Goal: Find specific page/section: Find specific page/section

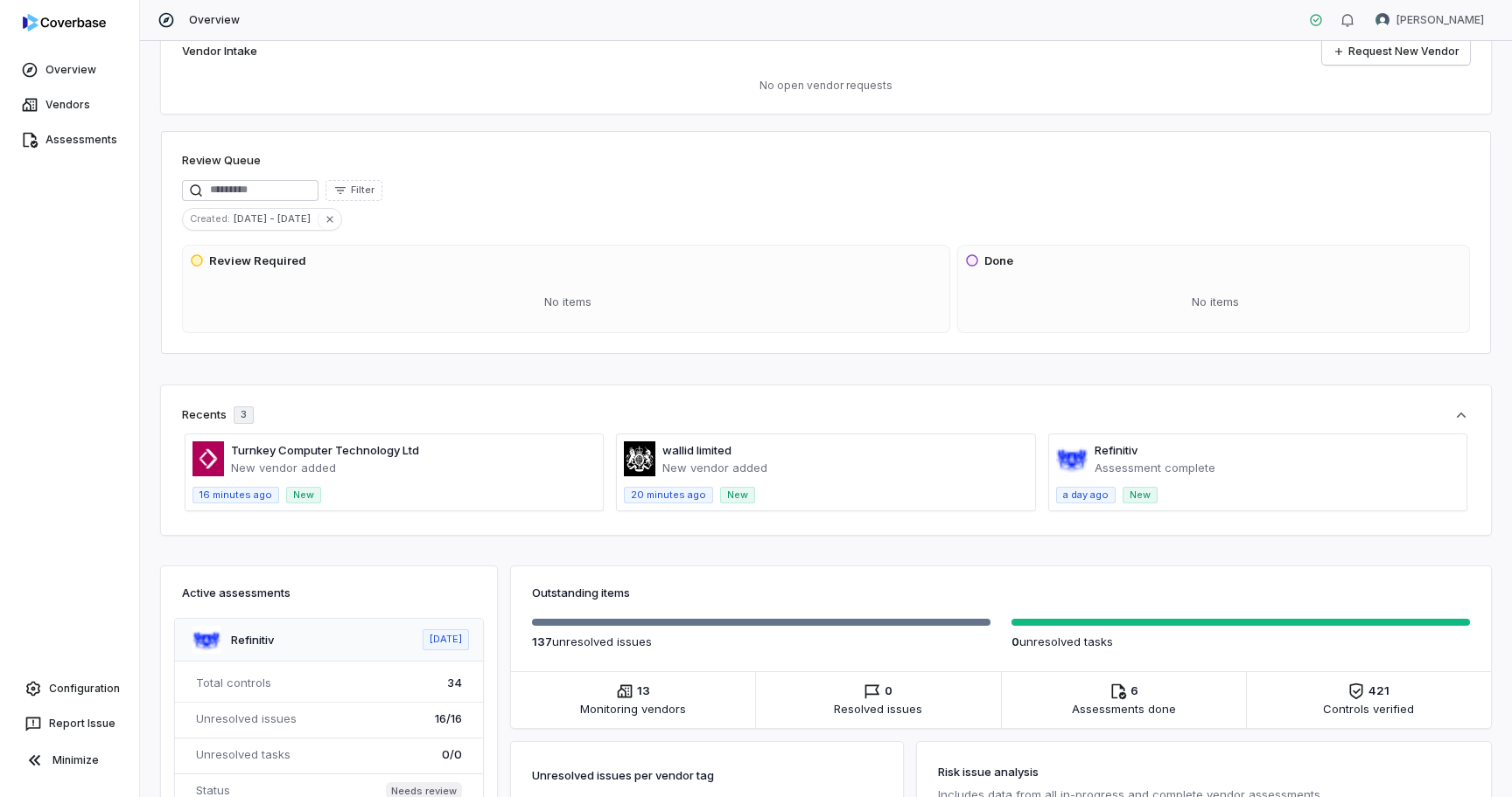
scroll to position [44, 0]
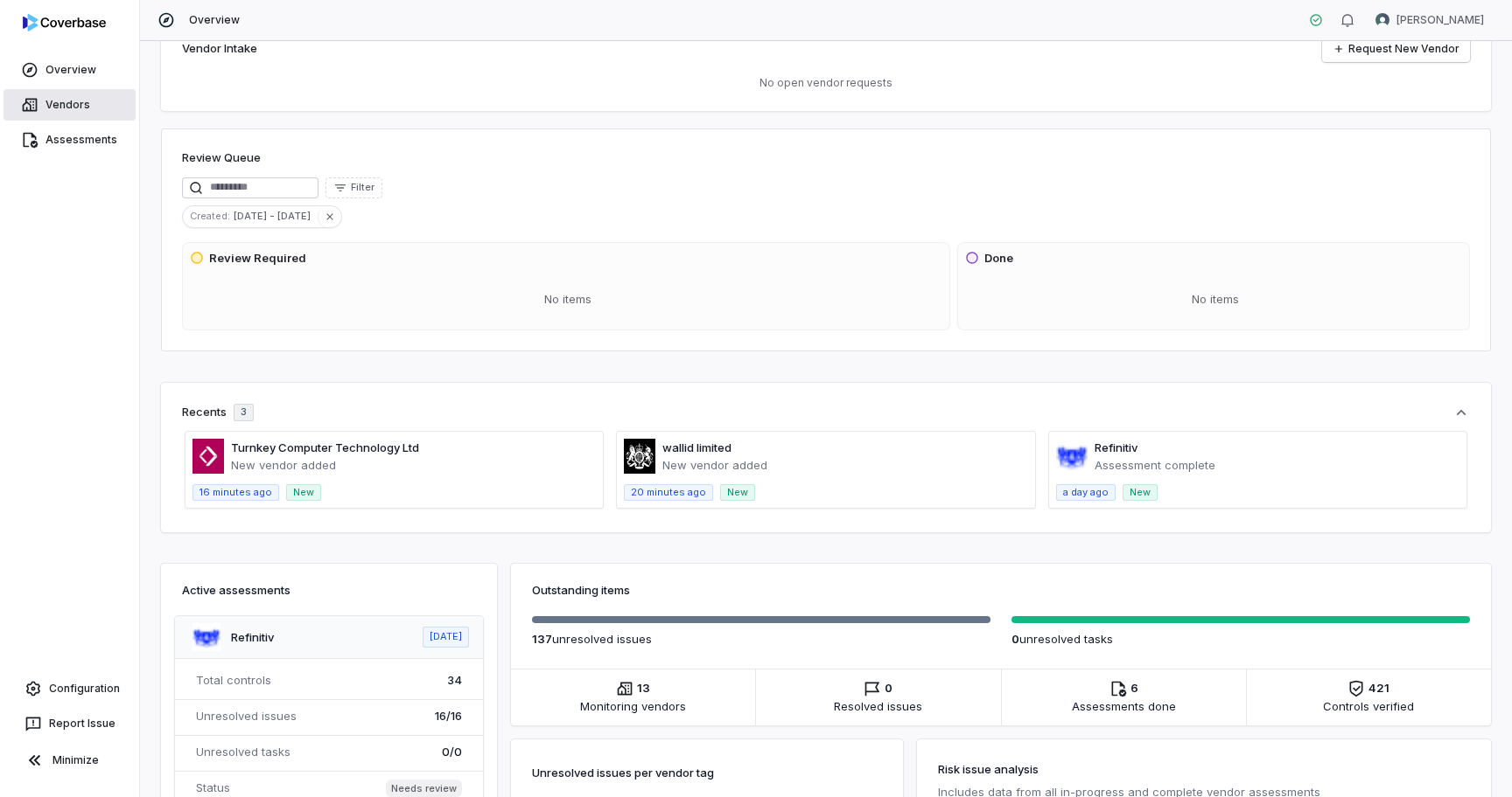
click at [80, 101] on link "Vendors" at bounding box center [70, 105] width 132 height 32
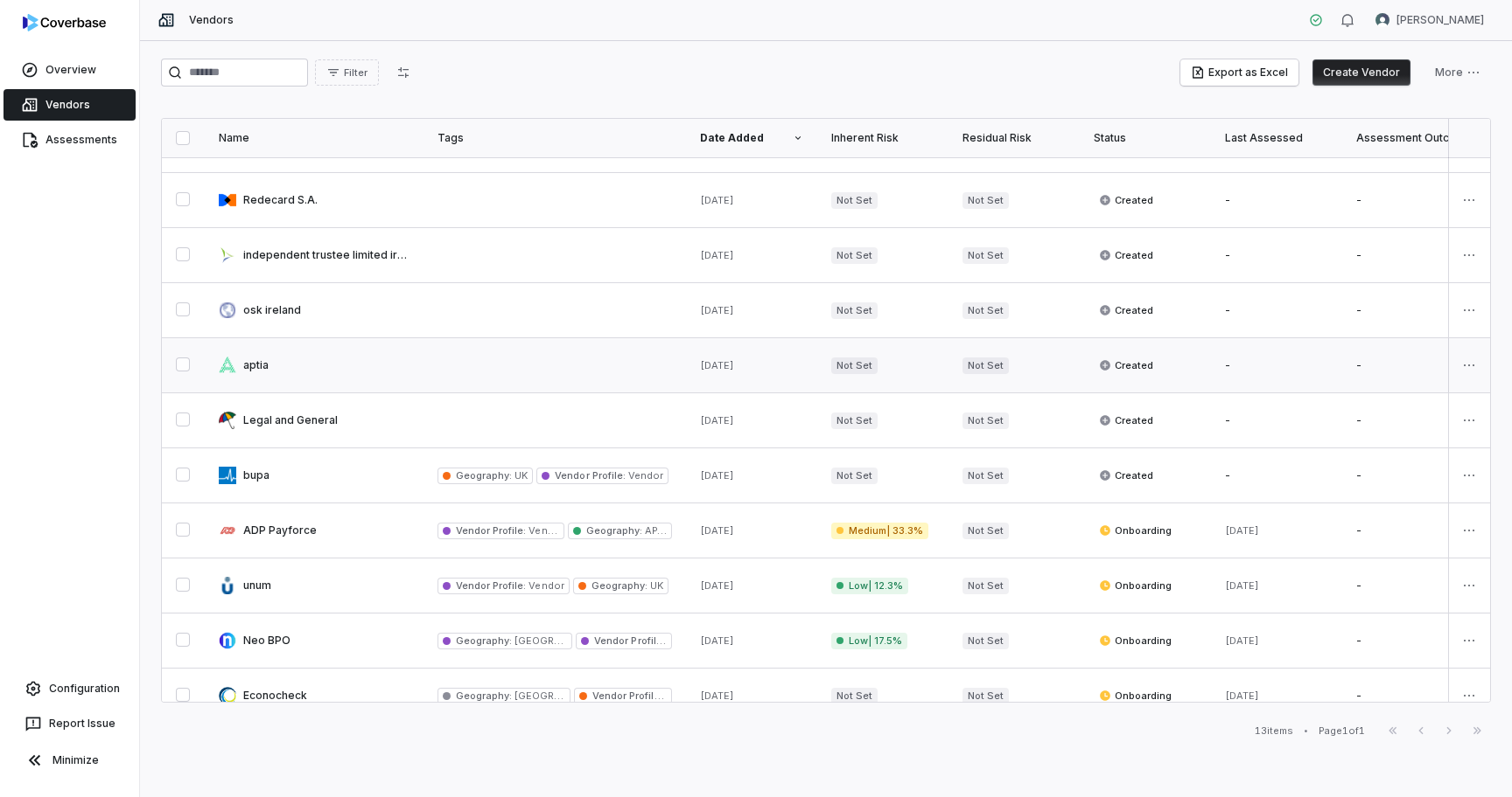
scroll to position [170, 0]
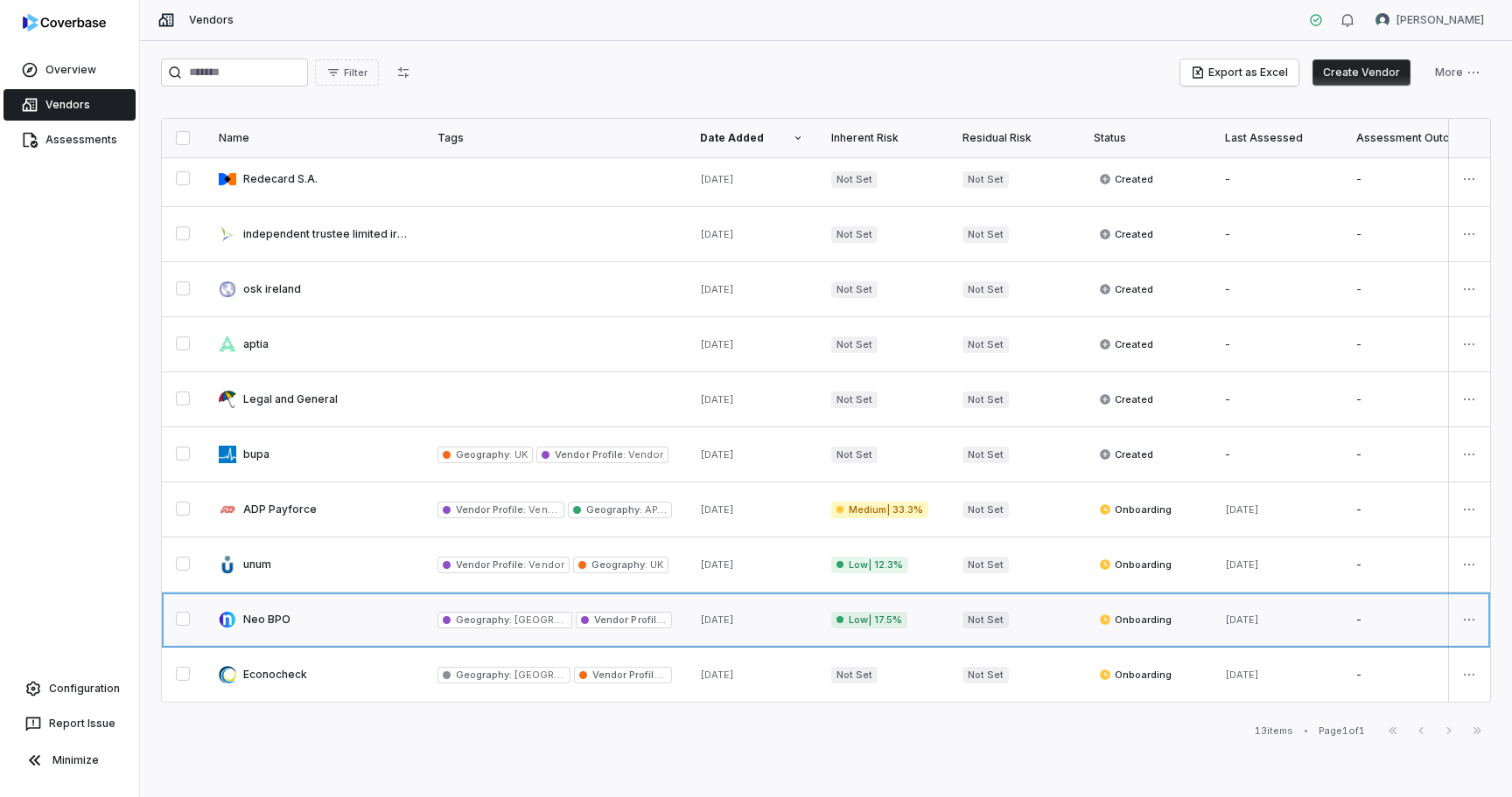
click at [283, 617] on link at bounding box center [314, 619] width 219 height 54
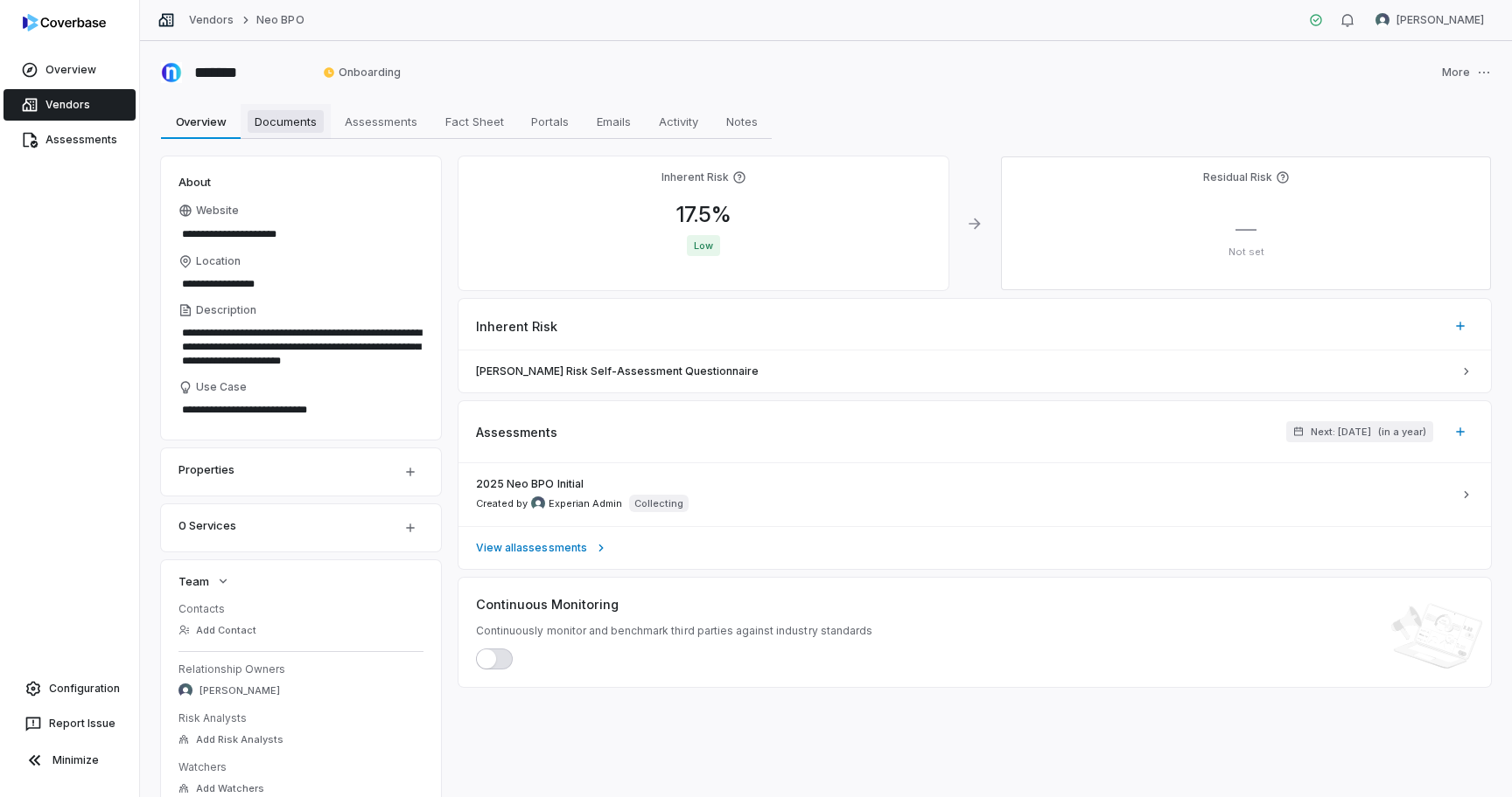
click at [289, 105] on link "Documents Documents" at bounding box center [286, 122] width 90 height 35
type textarea "*"
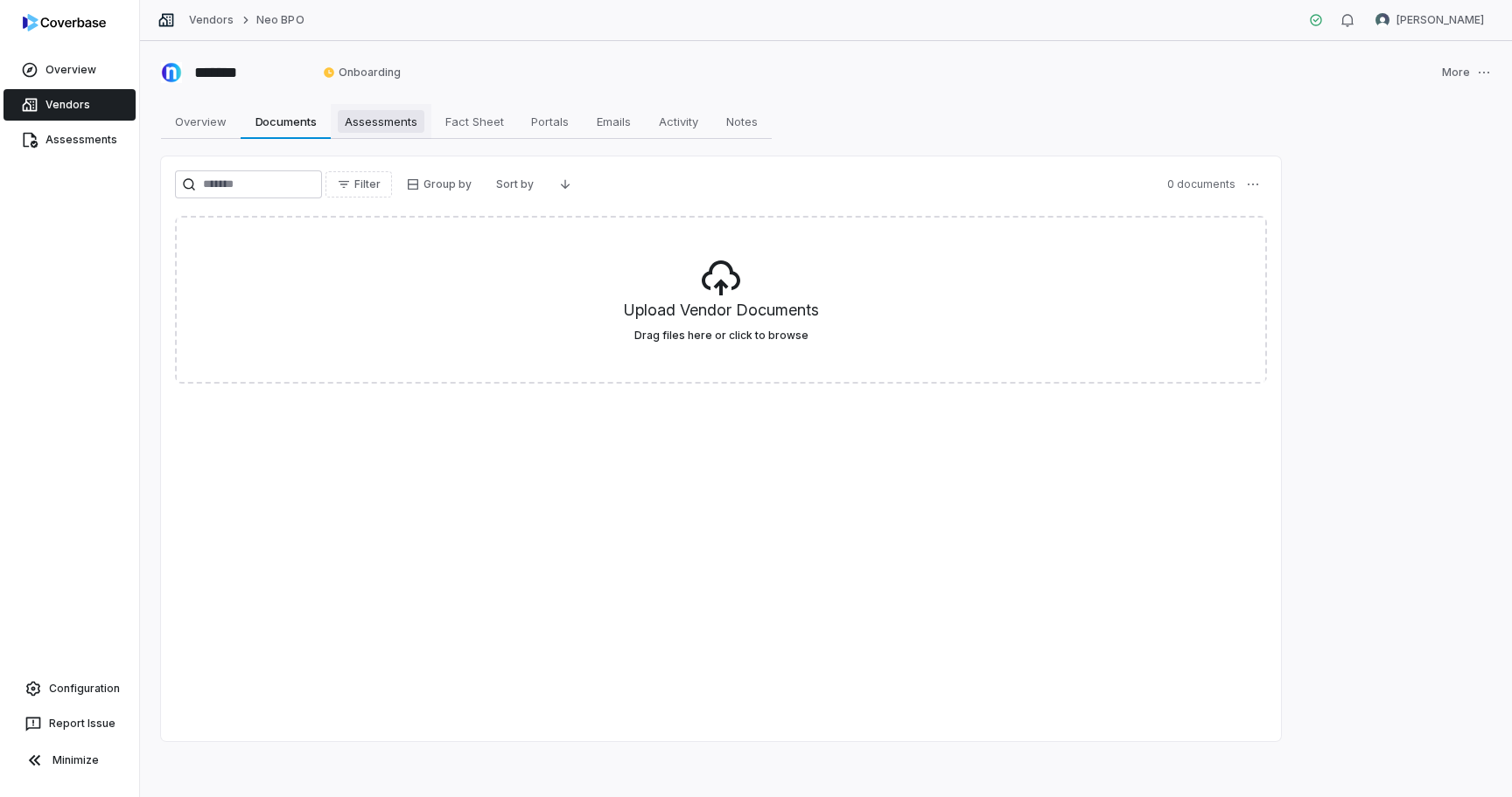
click at [377, 125] on span "Assessments" at bounding box center [381, 122] width 86 height 23
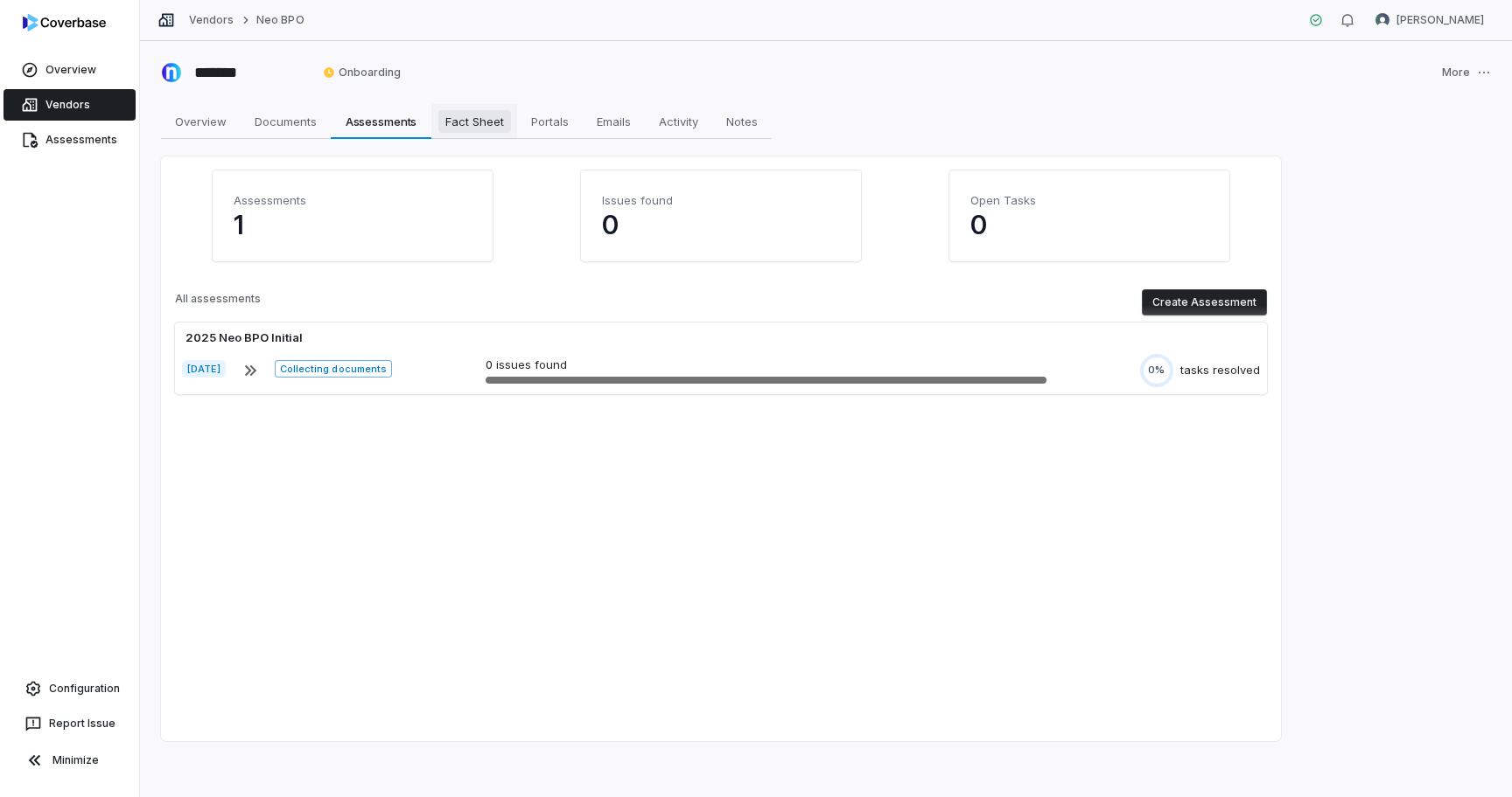
click at [480, 124] on span "Fact Sheet" at bounding box center [475, 122] width 72 height 23
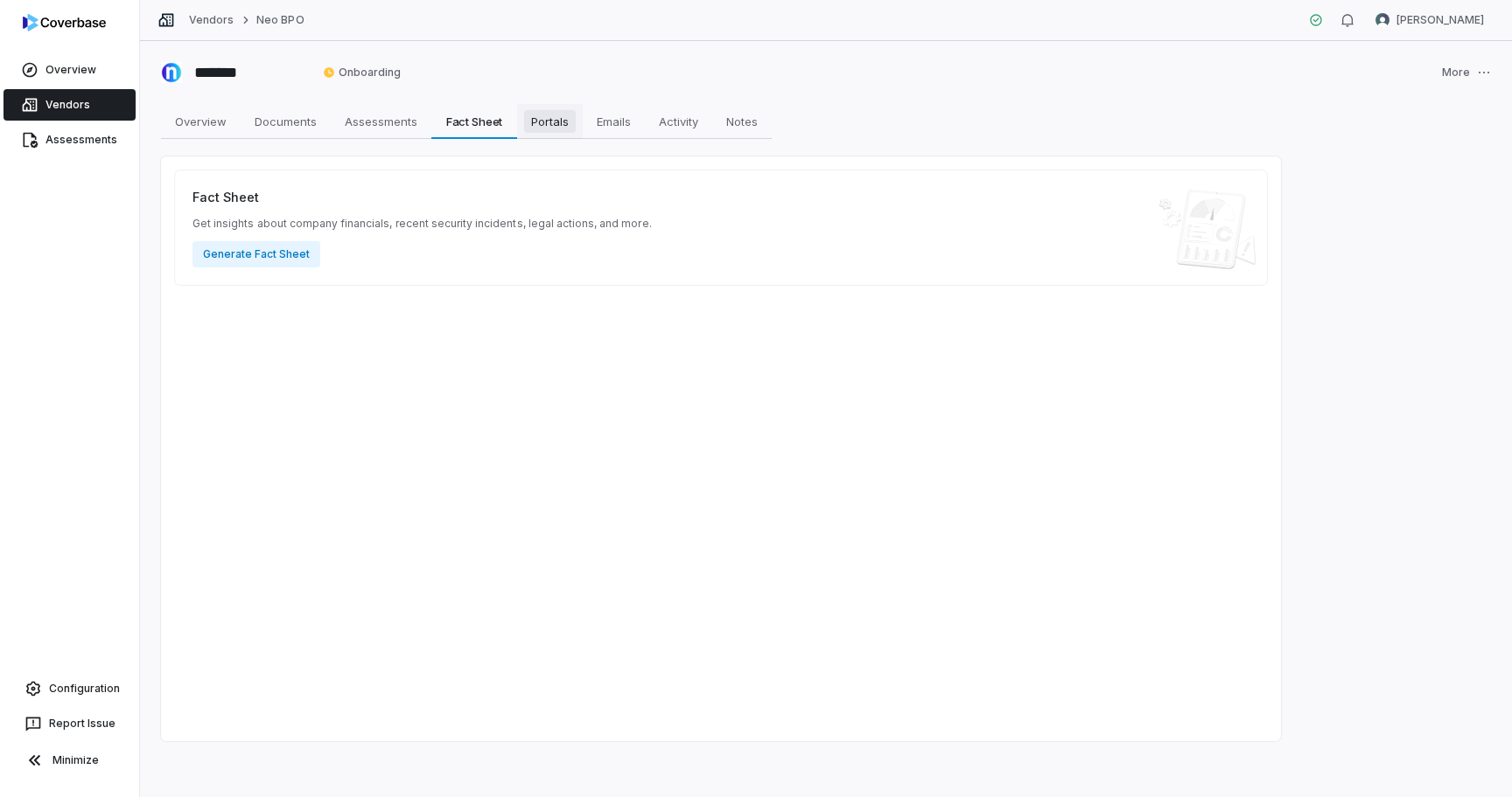
click at [581, 130] on link "Portals Portals" at bounding box center [550, 122] width 65 height 35
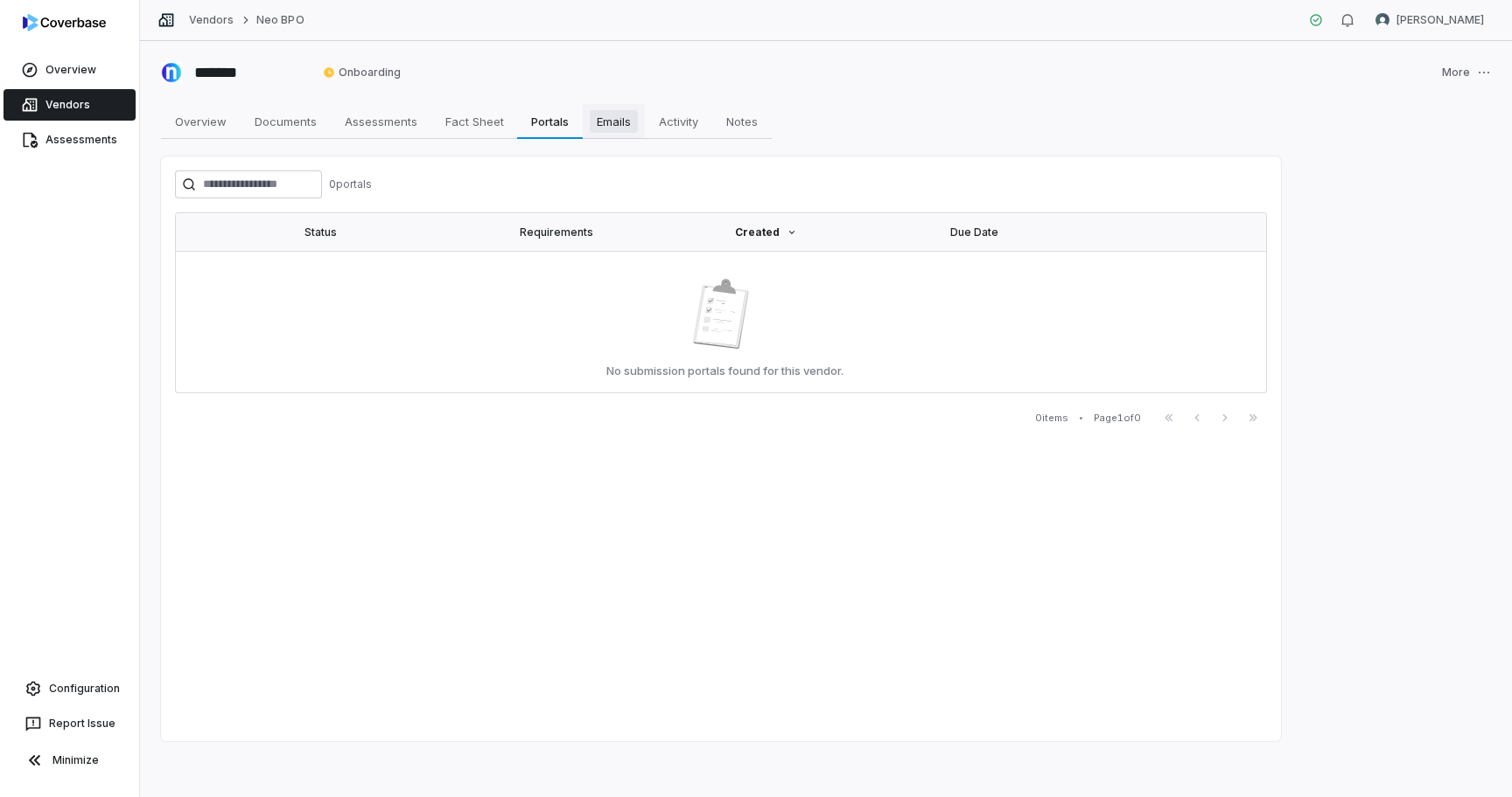
click at [611, 128] on span "Emails" at bounding box center [613, 122] width 49 height 23
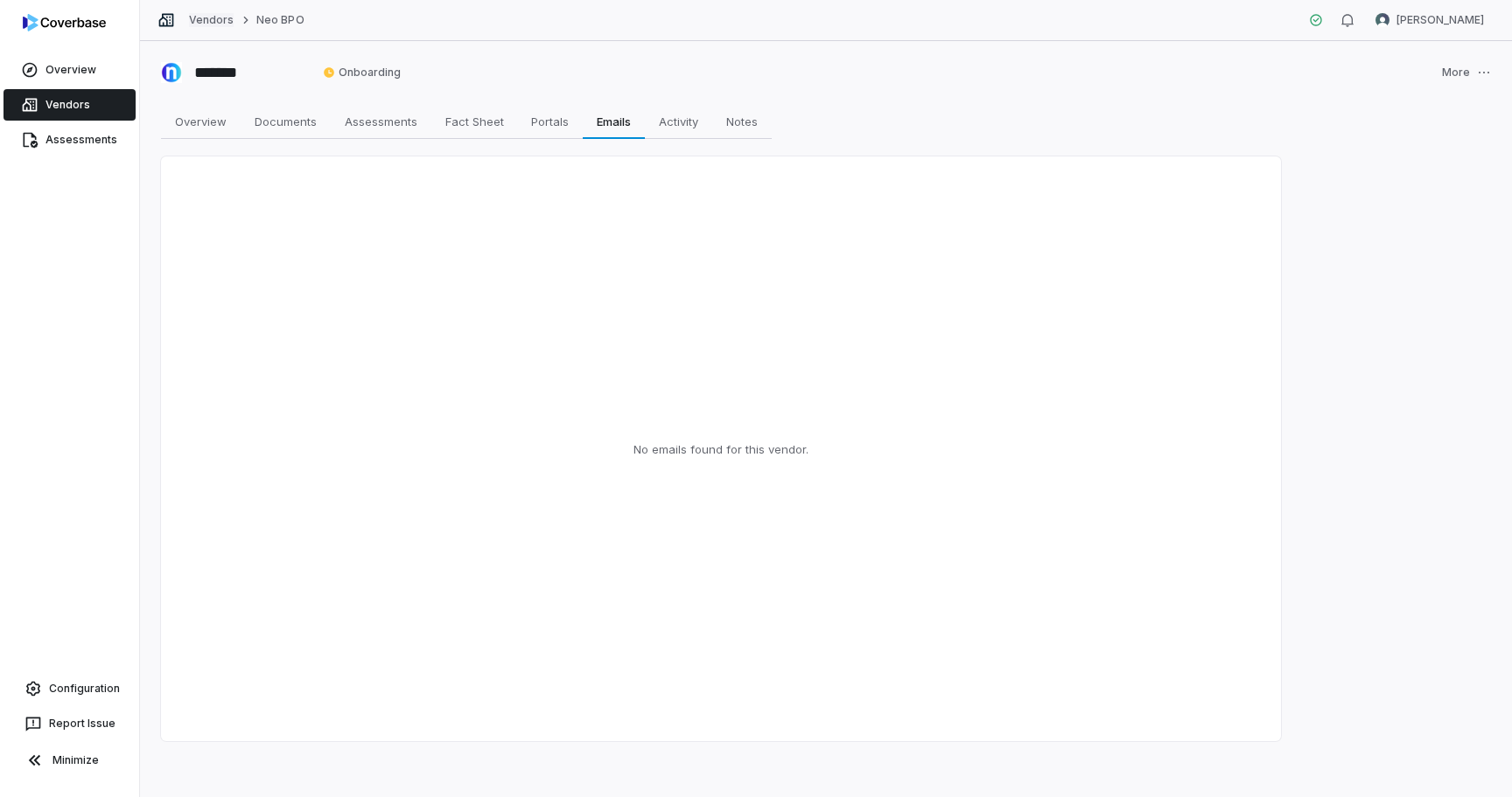
click at [212, 16] on link "Vendors" at bounding box center [211, 20] width 45 height 14
